Goal: Transaction & Acquisition: Subscribe to service/newsletter

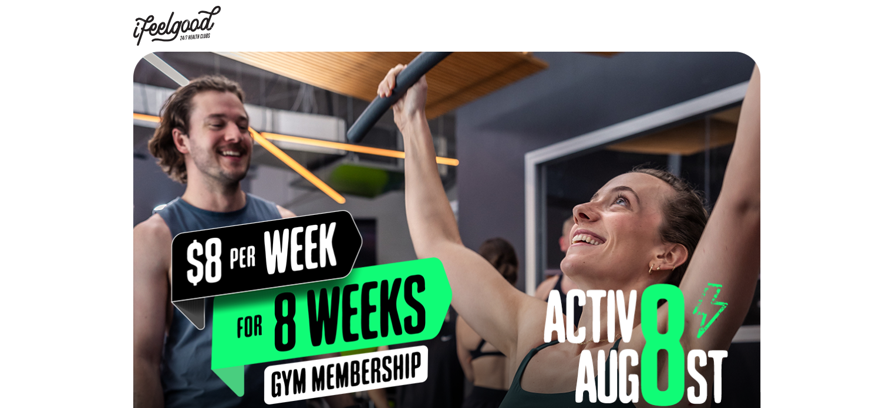
scroll to position [60, 0]
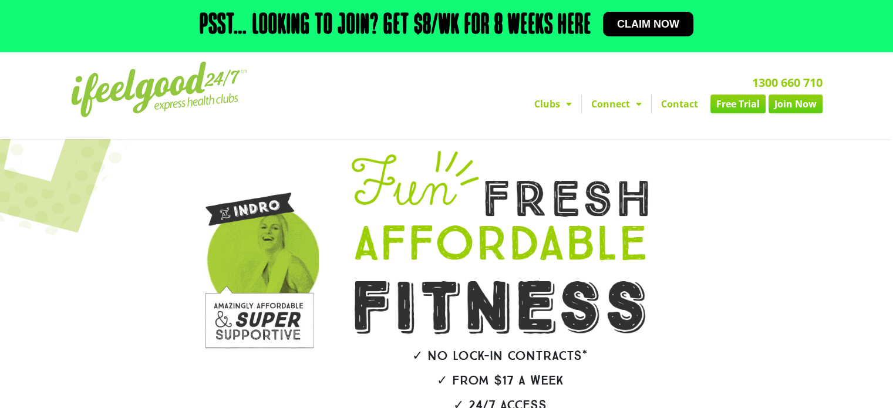
click at [605, 15] on link "Claim now" at bounding box center [648, 24] width 90 height 25
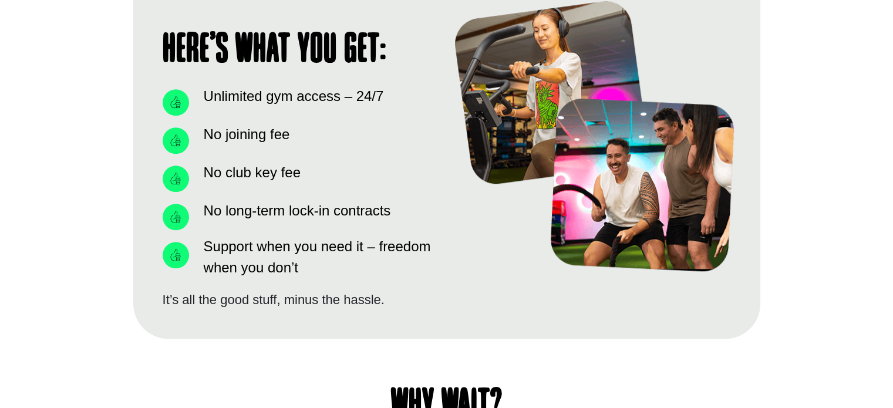
scroll to position [865, 0]
